Goal: Transaction & Acquisition: Purchase product/service

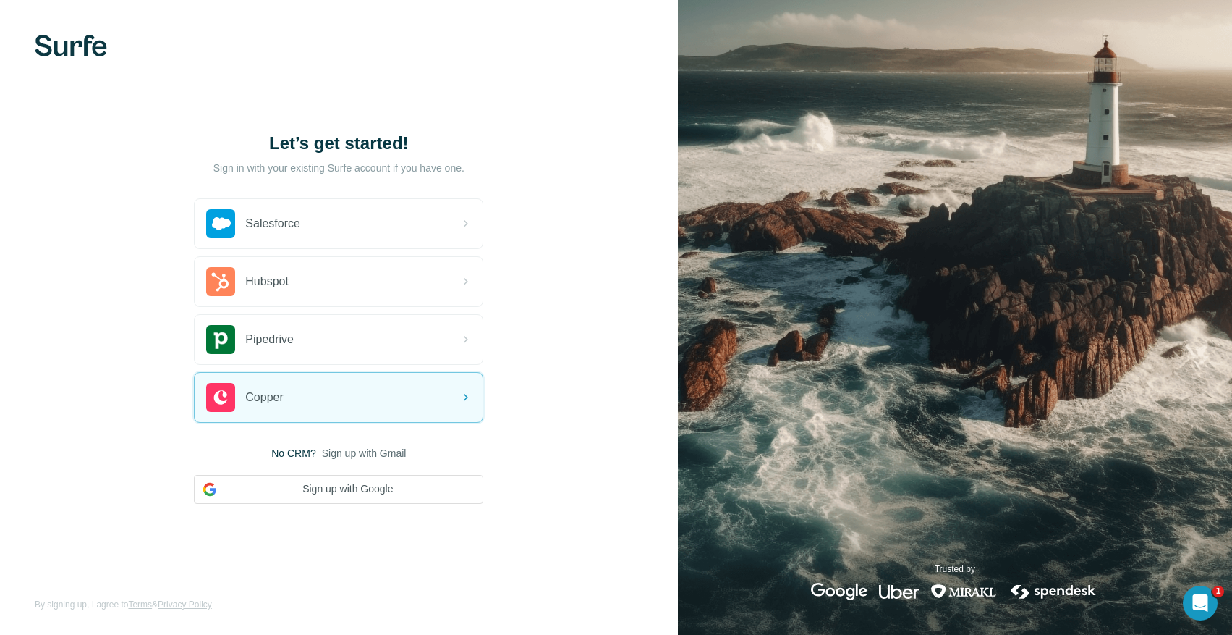
click at [360, 455] on span "Sign up with Gmail" at bounding box center [364, 453] width 85 height 14
click at [367, 479] on button "Sign up with Google" at bounding box center [338, 489] width 289 height 29
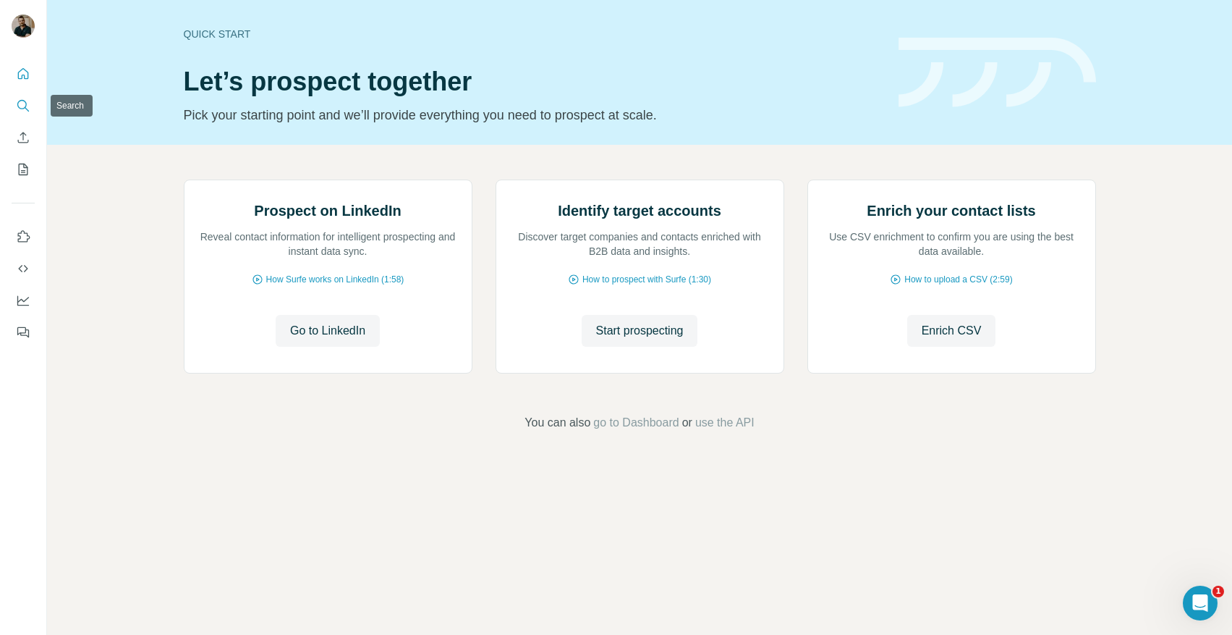
click at [21, 95] on button "Search" at bounding box center [23, 106] width 23 height 26
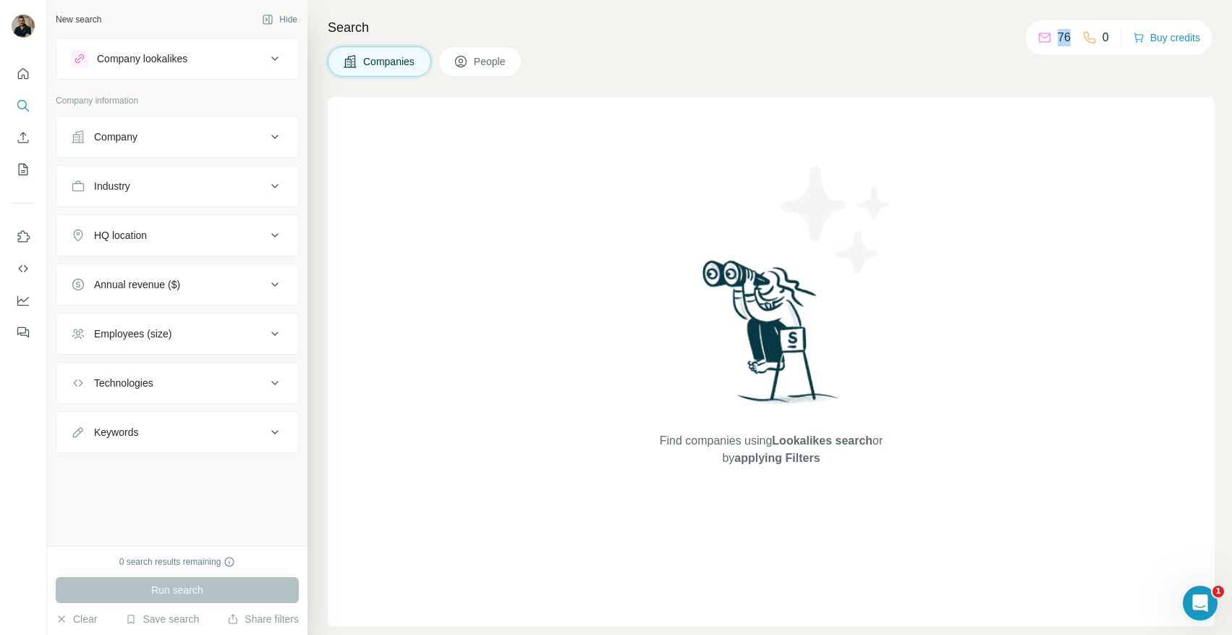
drag, startPoint x: 1064, startPoint y: 36, endPoint x: 1033, endPoint y: 39, distance: 31.2
click at [1038, 39] on div "76" at bounding box center [1054, 37] width 33 height 17
drag, startPoint x: 1105, startPoint y: 36, endPoint x: 1035, endPoint y: 35, distance: 69.5
click at [1035, 35] on div "76 0 Buy credits" at bounding box center [1119, 37] width 186 height 35
click at [1106, 35] on div "76 0 Buy credits" at bounding box center [1119, 37] width 186 height 35
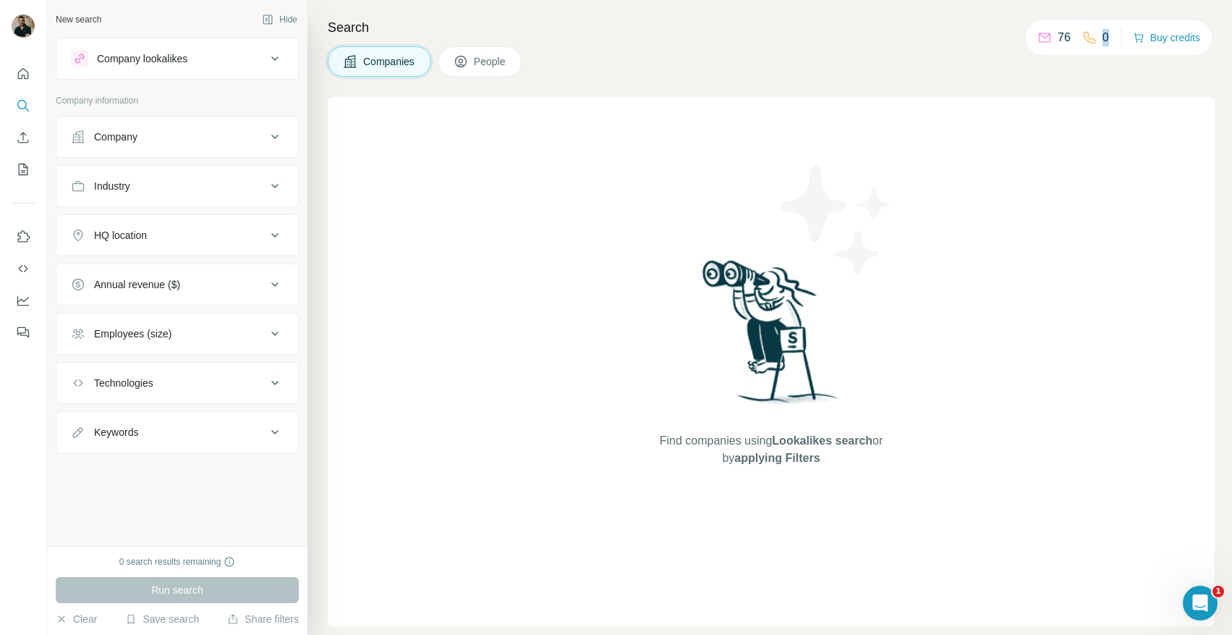
drag, startPoint x: 1106, startPoint y: 35, endPoint x: 1065, endPoint y: 37, distance: 40.5
click at [1065, 37] on div "76 0 Buy credits" at bounding box center [1119, 37] width 186 height 35
drag, startPoint x: 1064, startPoint y: 38, endPoint x: 1034, endPoint y: 38, distance: 29.7
click at [1038, 38] on div "76" at bounding box center [1054, 37] width 33 height 17
drag, startPoint x: 1102, startPoint y: 38, endPoint x: 1025, endPoint y: 35, distance: 76.7
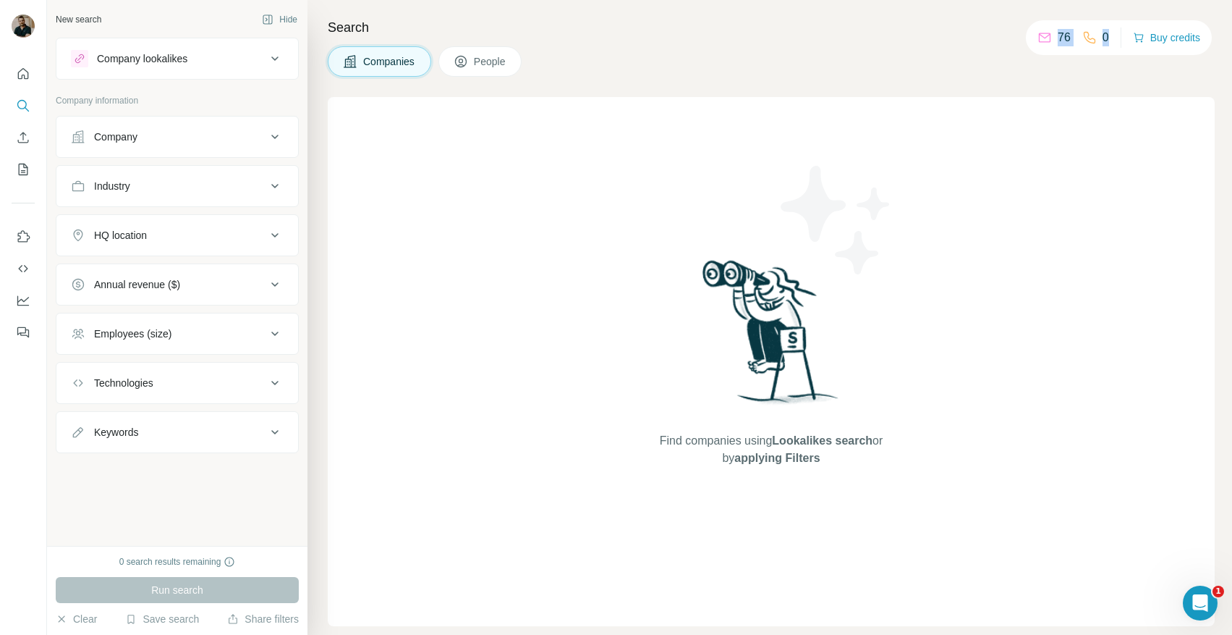
click at [1026, 35] on div "76 0 Buy credits" at bounding box center [1119, 37] width 186 height 35
click at [961, 55] on div "Companies People" at bounding box center [771, 61] width 887 height 30
drag, startPoint x: 1065, startPoint y: 37, endPoint x: 1031, endPoint y: 35, distance: 34.0
click at [1038, 35] on div "76 0" at bounding box center [1074, 37] width 72 height 20
click at [1156, 37] on button "Buy credits" at bounding box center [1166, 37] width 67 height 20
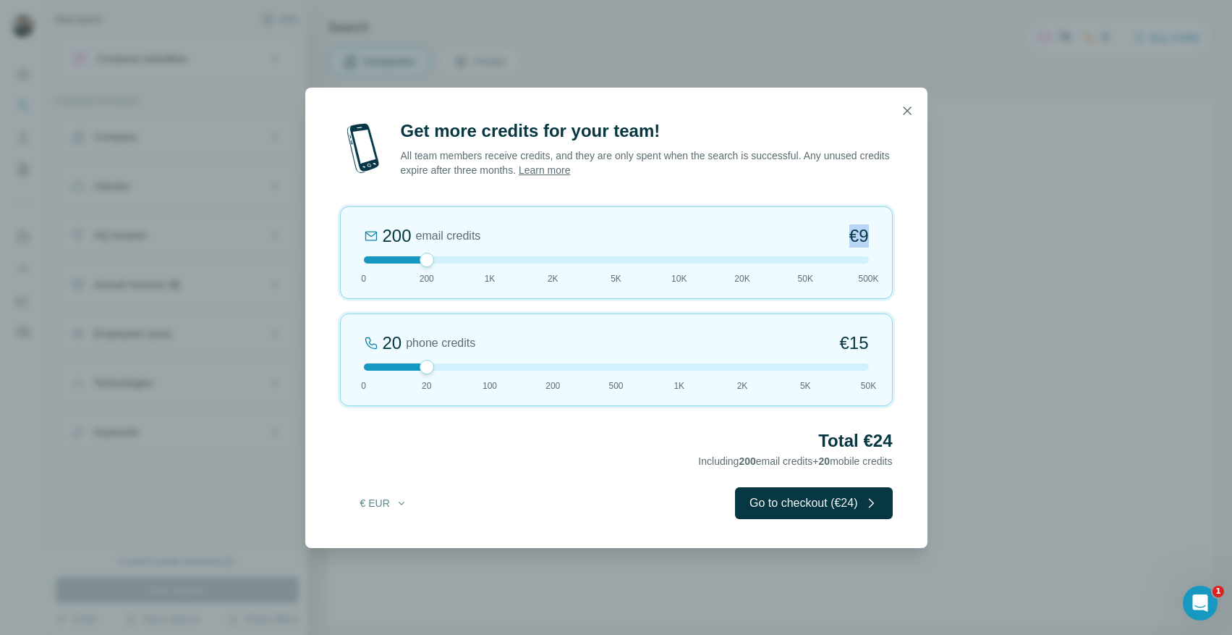
drag, startPoint x: 868, startPoint y: 231, endPoint x: 835, endPoint y: 231, distance: 33.3
click at [835, 231] on div "200 email credits €9 0 200 1K 2K 5K 10K 20K 50K 500K" at bounding box center [616, 252] width 553 height 93
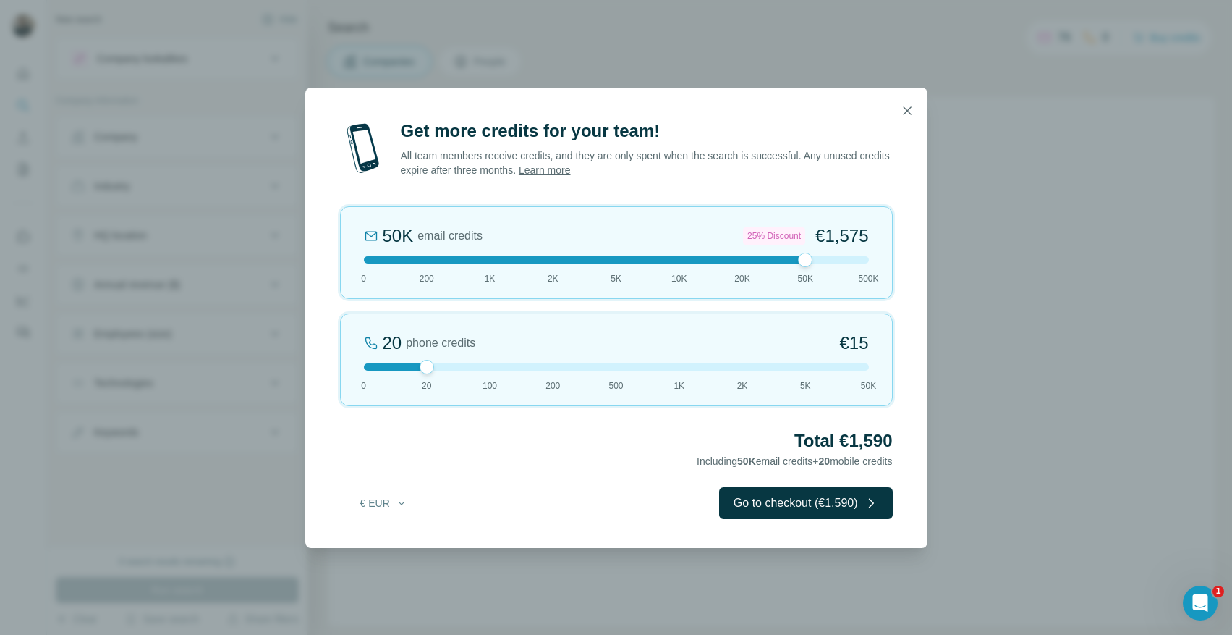
click at [423, 260] on div at bounding box center [616, 259] width 505 height 7
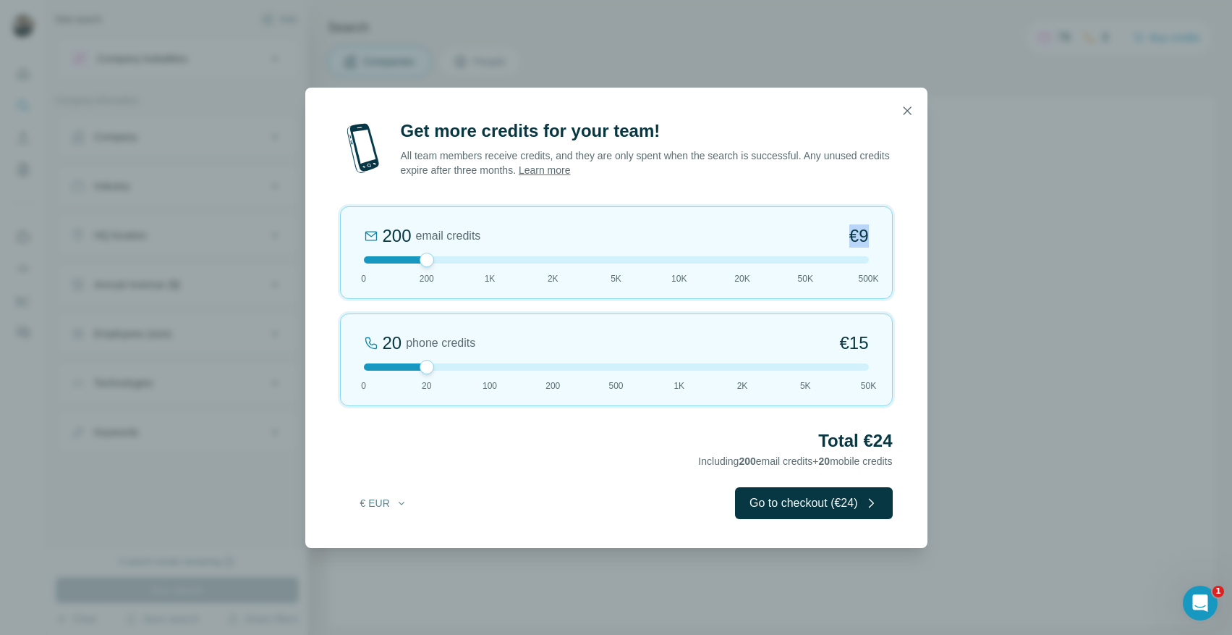
drag, startPoint x: 868, startPoint y: 234, endPoint x: 847, endPoint y: 234, distance: 21.0
click at [849, 234] on span "€9" at bounding box center [859, 235] width 20 height 23
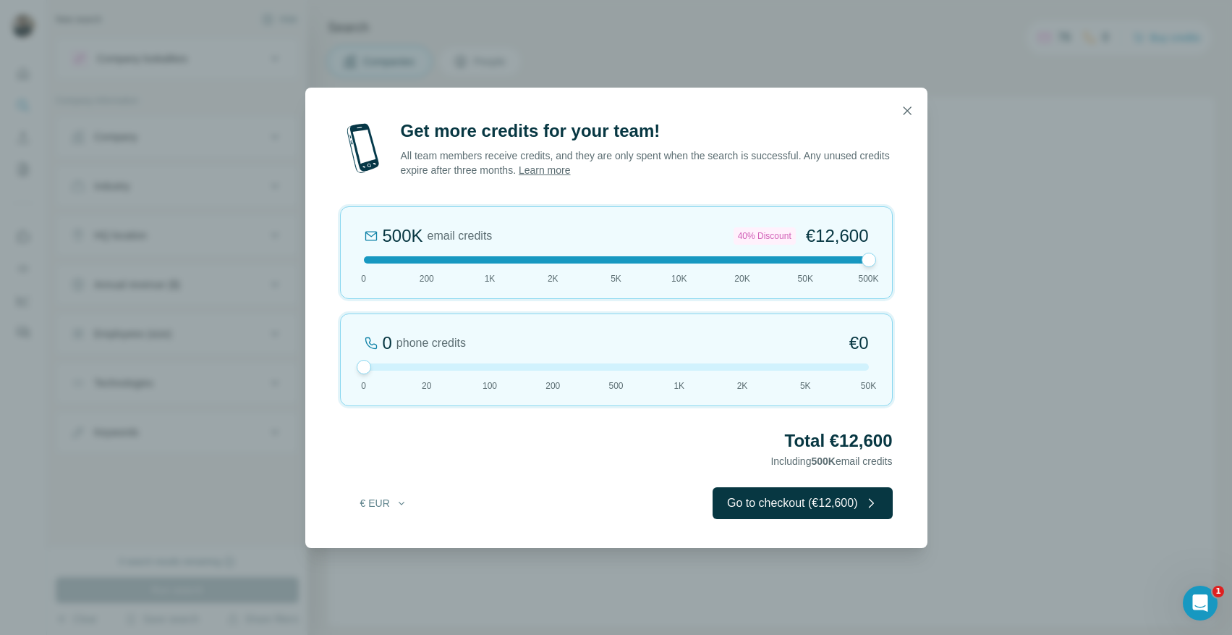
drag, startPoint x: 425, startPoint y: 367, endPoint x: 341, endPoint y: 365, distance: 84.7
click at [341, 365] on div "0 phone credits €0 [PHONE_NUMBER] 1K 2K 5K 50K" at bounding box center [616, 359] width 553 height 93
click at [425, 258] on div at bounding box center [616, 259] width 505 height 7
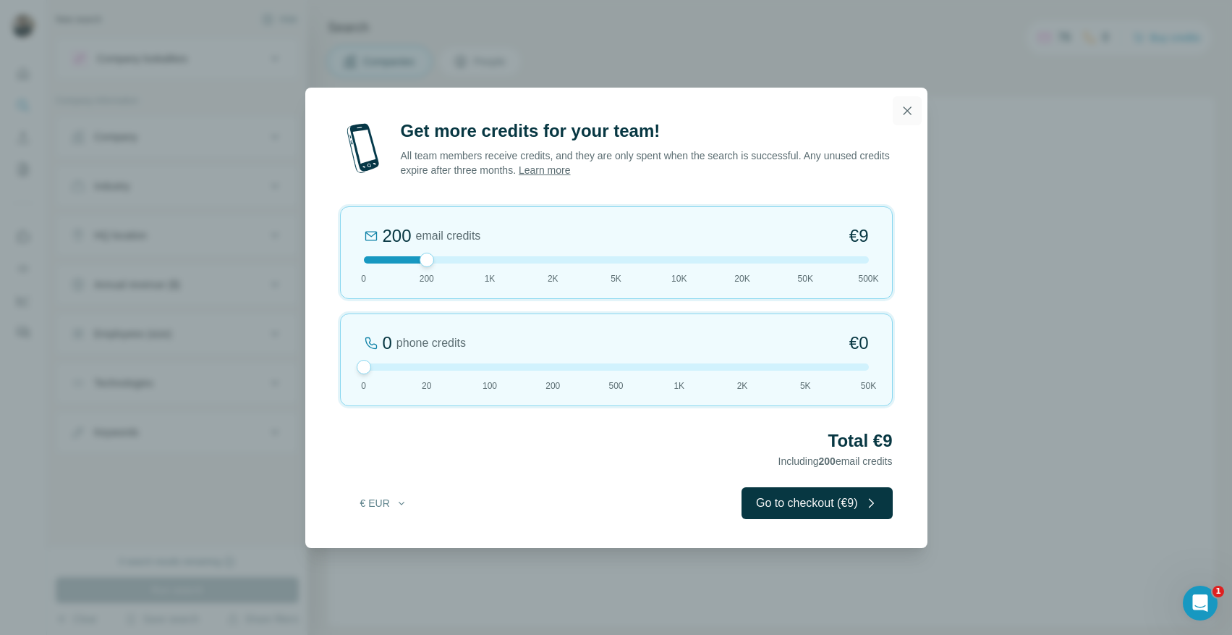
click at [907, 110] on icon "button" at bounding box center [907, 110] width 8 height 8
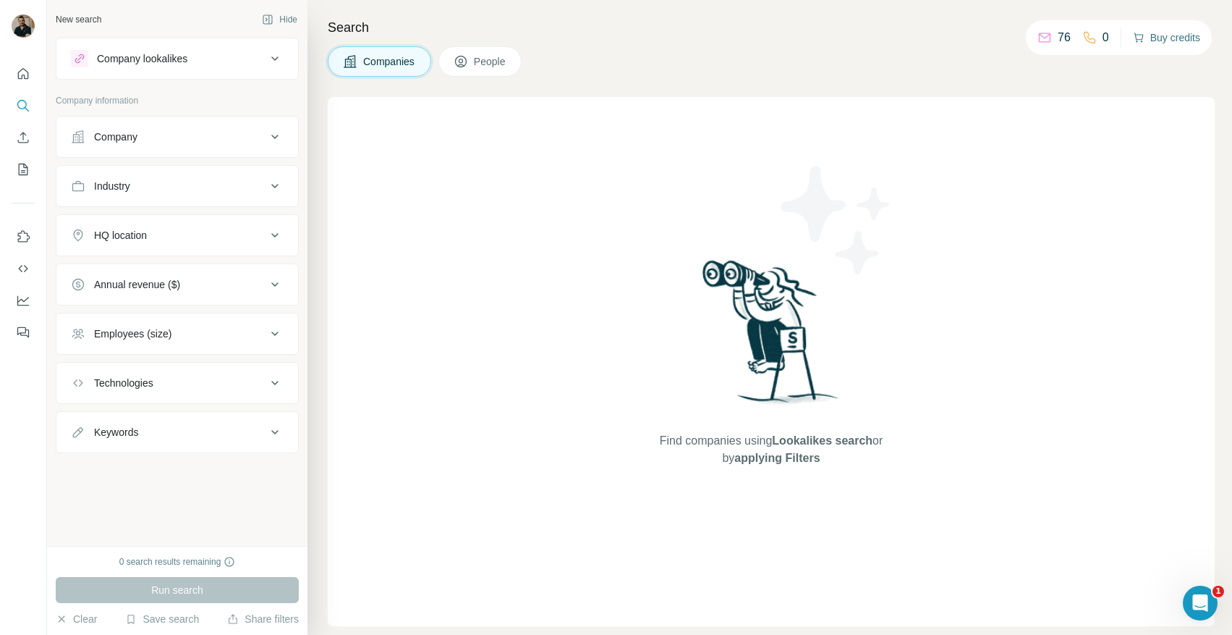
click at [1139, 38] on icon "button" at bounding box center [1139, 38] width 12 height 12
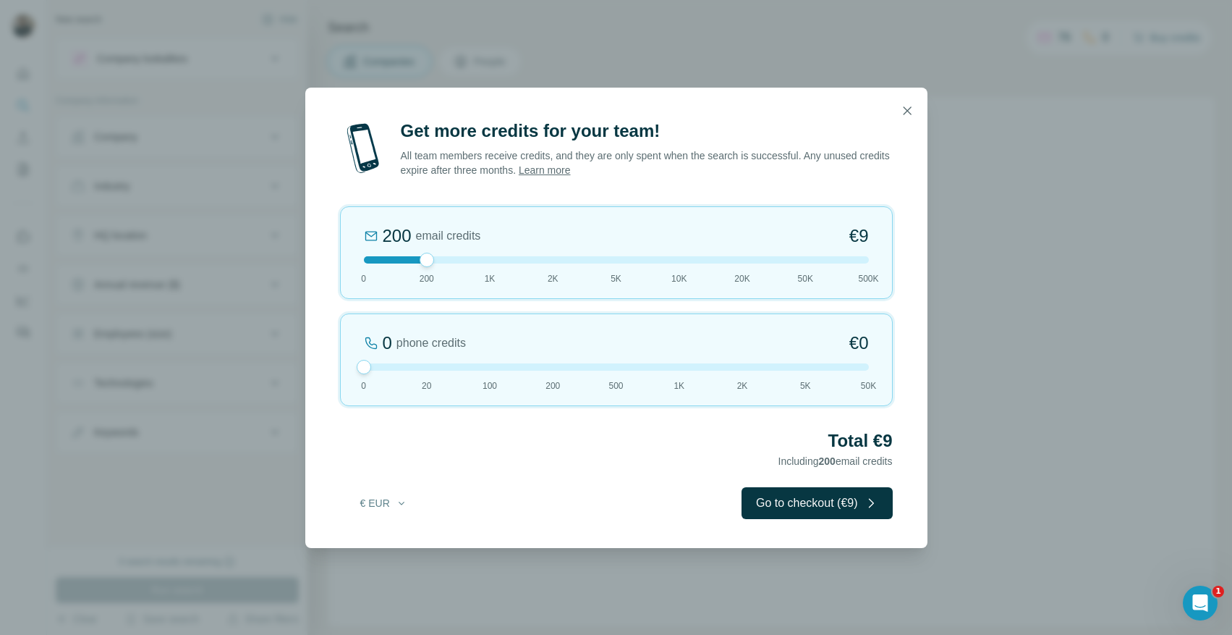
drag, startPoint x: 423, startPoint y: 367, endPoint x: 345, endPoint y: 368, distance: 78.1
click at [345, 368] on div "0 phone credits €0 [PHONE_NUMBER] 1K 2K 5K 50K" at bounding box center [616, 359] width 553 height 93
drag, startPoint x: 428, startPoint y: 260, endPoint x: 468, endPoint y: 258, distance: 40.5
click at [468, 258] on div at bounding box center [616, 259] width 505 height 7
drag, startPoint x: 485, startPoint y: 257, endPoint x: 471, endPoint y: 271, distance: 20.5
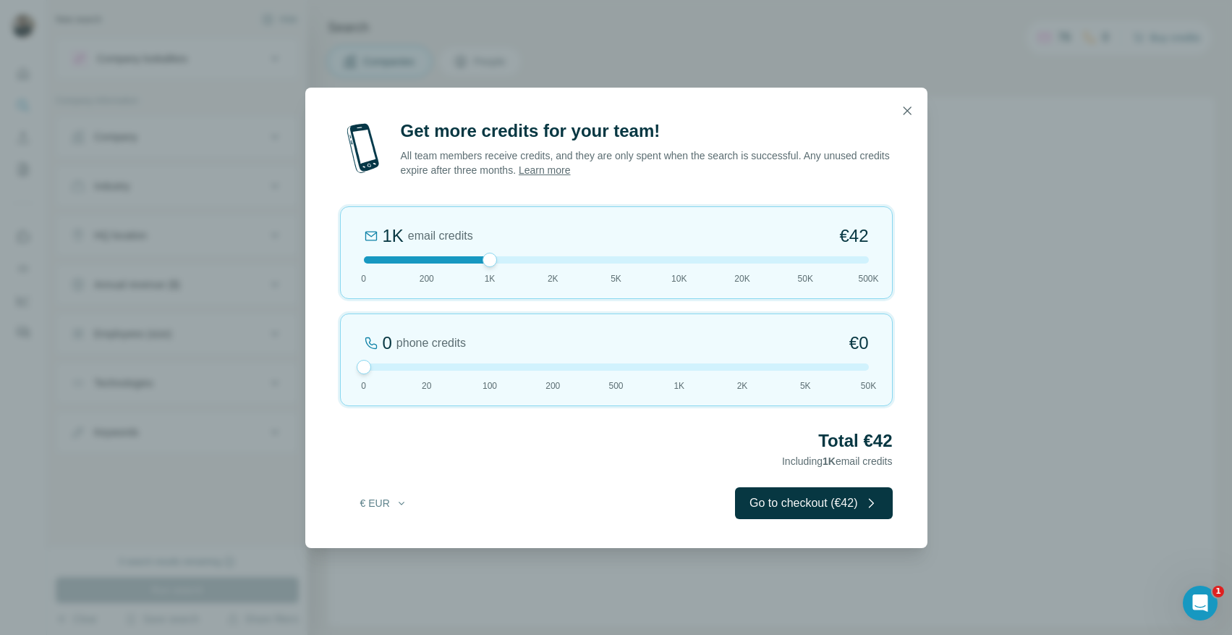
click at [471, 271] on div "1K email credits €42 0 200 1K 2K 5K 10K 20K 50K 500K" at bounding box center [616, 252] width 553 height 93
click at [904, 114] on icon "button" at bounding box center [907, 110] width 8 height 8
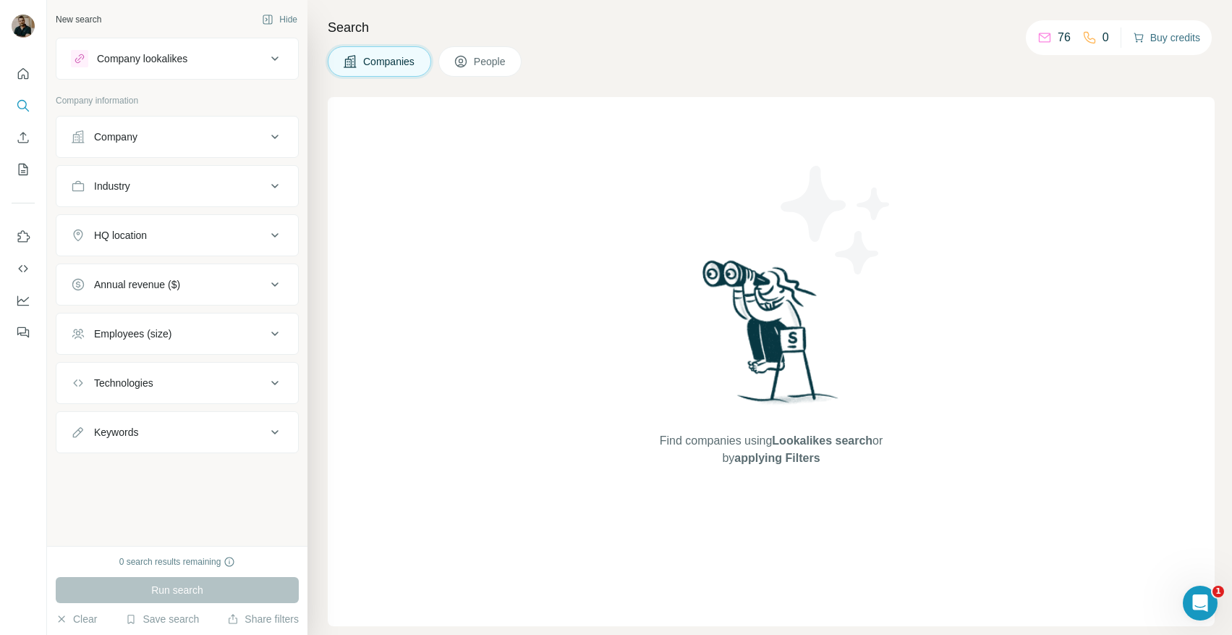
click at [1150, 41] on button "Buy credits" at bounding box center [1166, 37] width 67 height 20
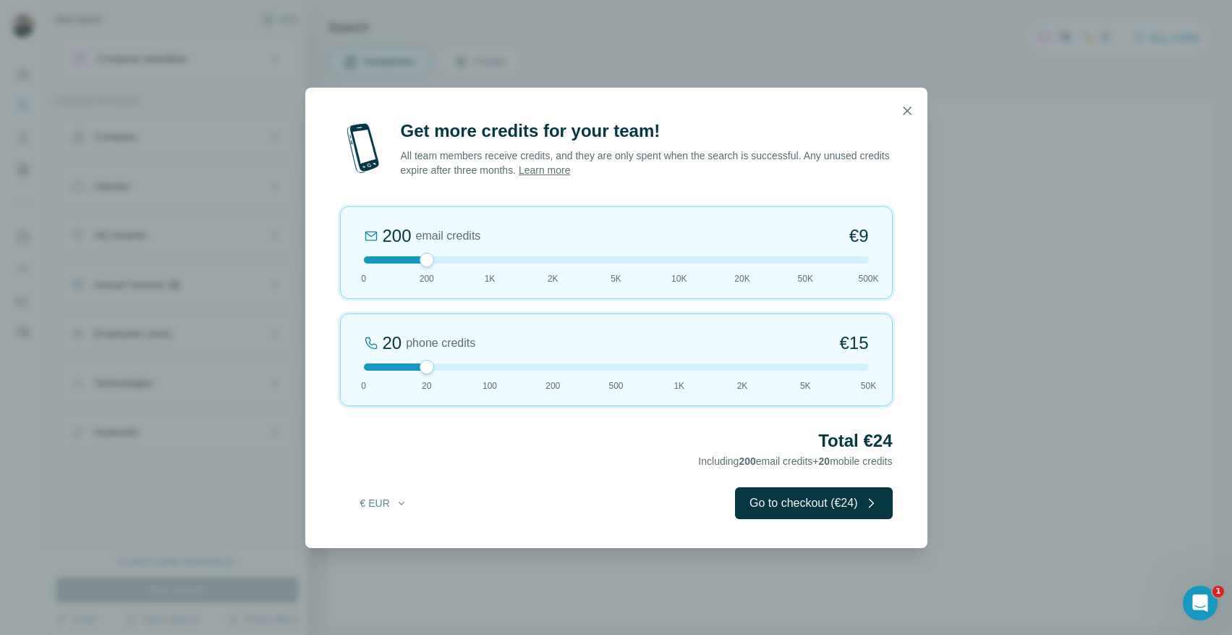
click at [488, 256] on div at bounding box center [616, 259] width 505 height 7
click at [459, 256] on div at bounding box center [616, 259] width 505 height 7
click at [441, 256] on div at bounding box center [616, 259] width 505 height 7
click at [480, 256] on div at bounding box center [616, 259] width 505 height 7
drag, startPoint x: 428, startPoint y: 365, endPoint x: 331, endPoint y: 367, distance: 97.0
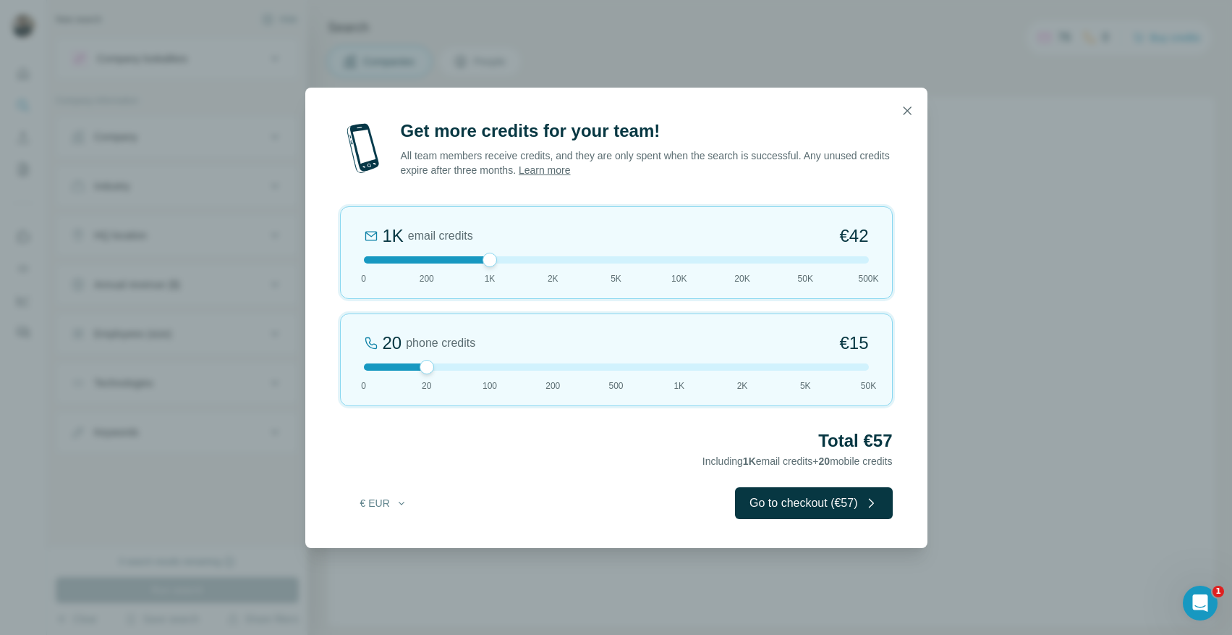
click at [331, 367] on div "Get more credits for your team! All team members receive credits, and they are …" at bounding box center [616, 333] width 622 height 428
click at [908, 107] on icon "button" at bounding box center [907, 110] width 14 height 14
